Goal: Information Seeking & Learning: Learn about a topic

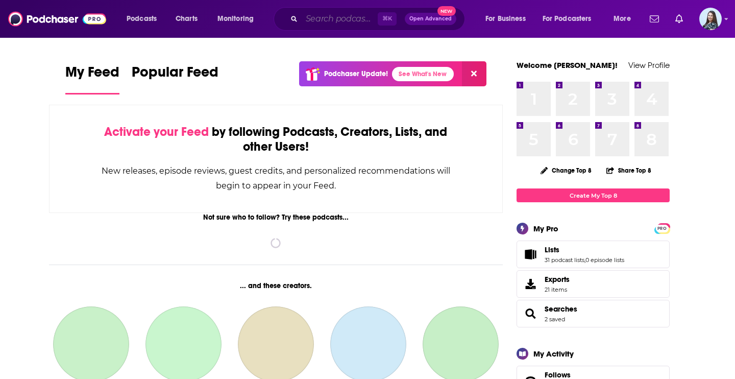
click at [328, 21] on input "Search podcasts, credits, & more..." at bounding box center [340, 19] width 76 height 16
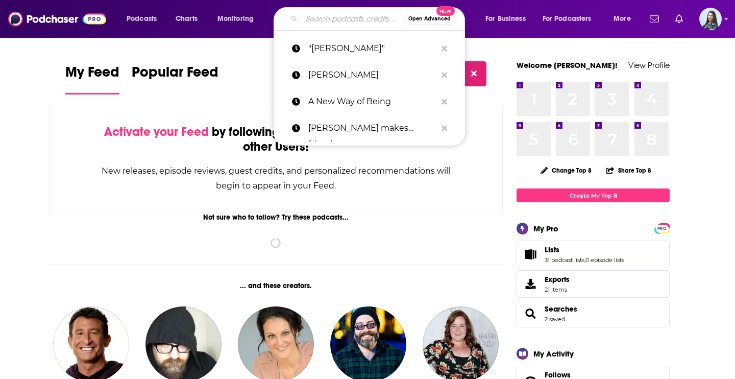
paste input "The Puck: Venture Capital & Beyond"
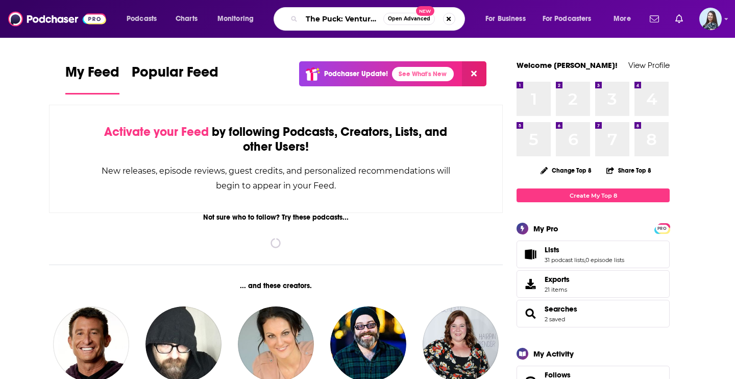
scroll to position [0, 62]
type input "The Puck: Venture Capital & Beyond"
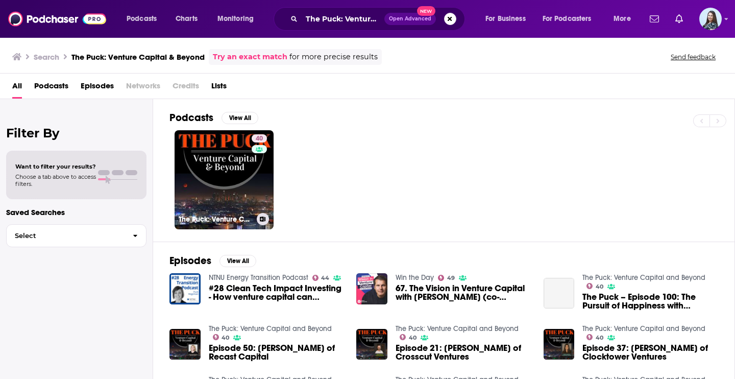
click at [248, 191] on link "40 The Puck: Venture Capital and Beyond" at bounding box center [223, 179] width 99 height 99
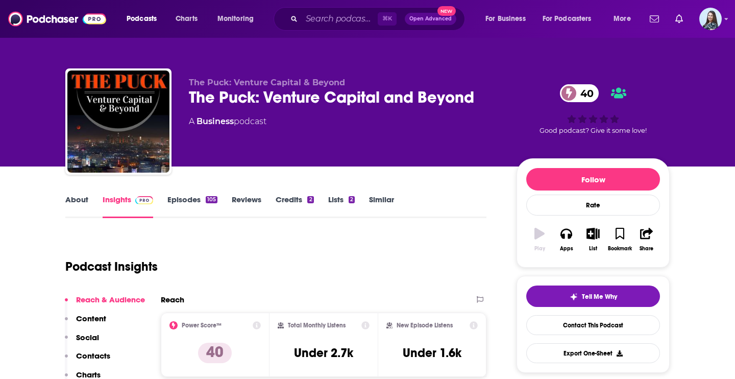
scroll to position [76, 0]
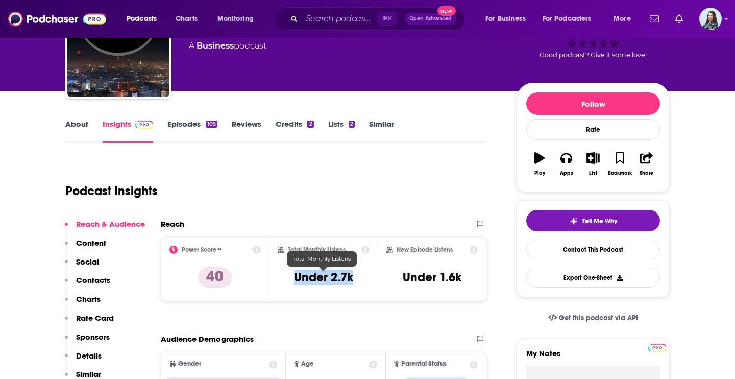
drag, startPoint x: 352, startPoint y: 273, endPoint x: 291, endPoint y: 275, distance: 60.8
click at [291, 275] on div "Total Monthly Listens Under 2.7k" at bounding box center [324, 268] width 92 height 47
copy h3 "Under 2.7k"
